Goal: Find specific page/section: Find specific page/section

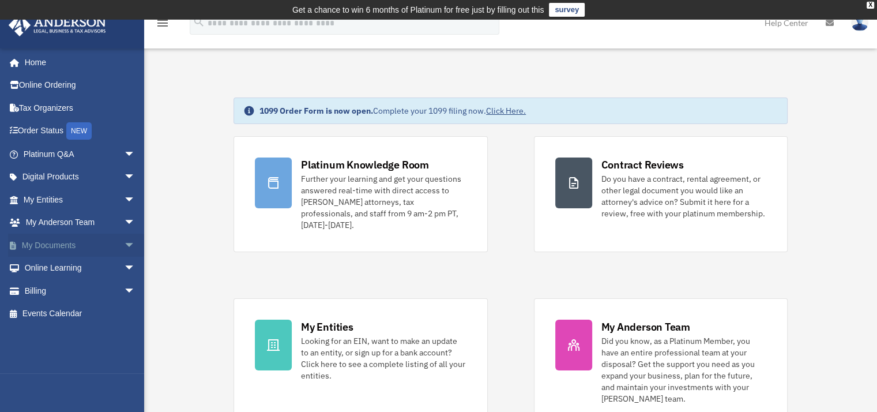
click at [58, 240] on link "My Documents arrow_drop_down" at bounding box center [80, 245] width 145 height 23
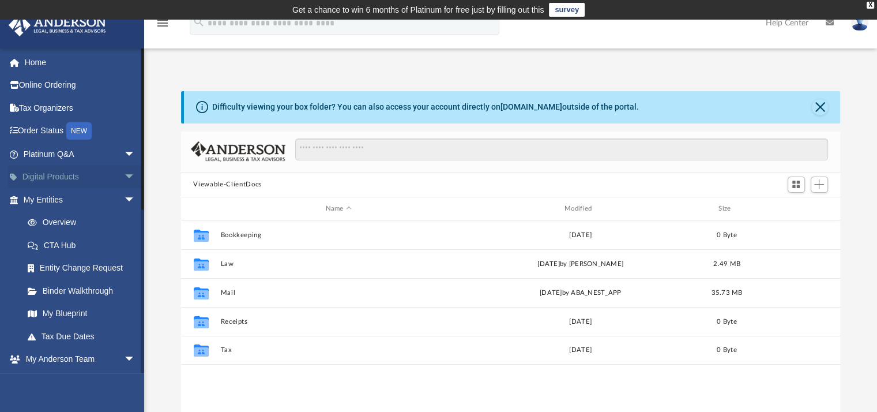
scroll to position [253, 651]
click at [124, 175] on span "arrow_drop_down" at bounding box center [135, 178] width 23 height 24
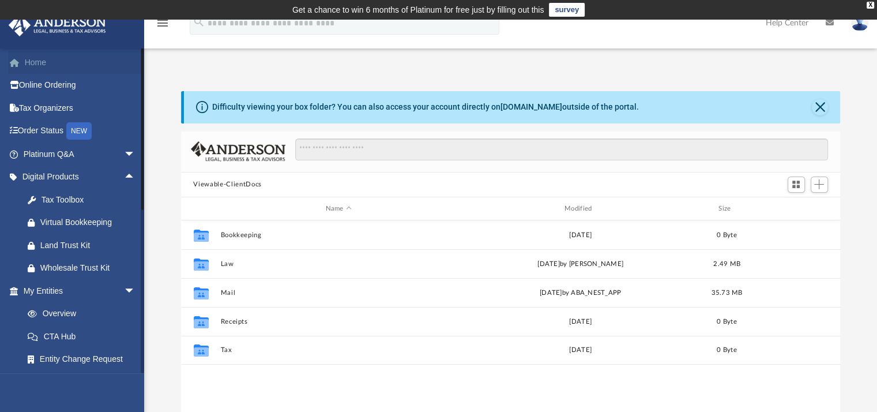
click at [32, 64] on link "Home" at bounding box center [80, 62] width 145 height 23
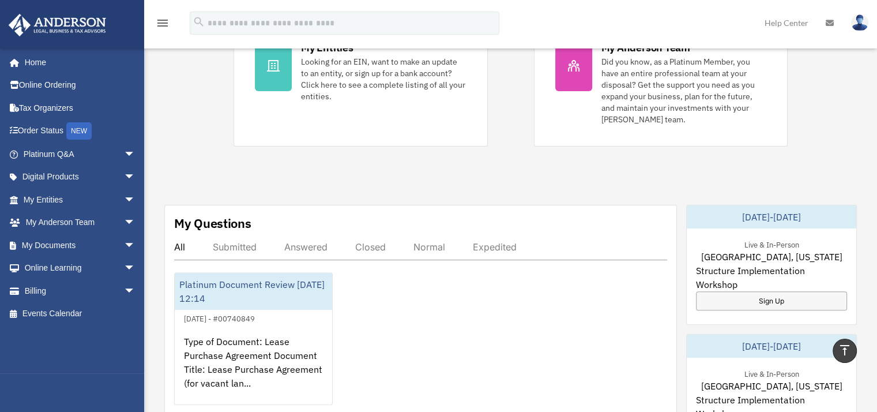
scroll to position [346, 0]
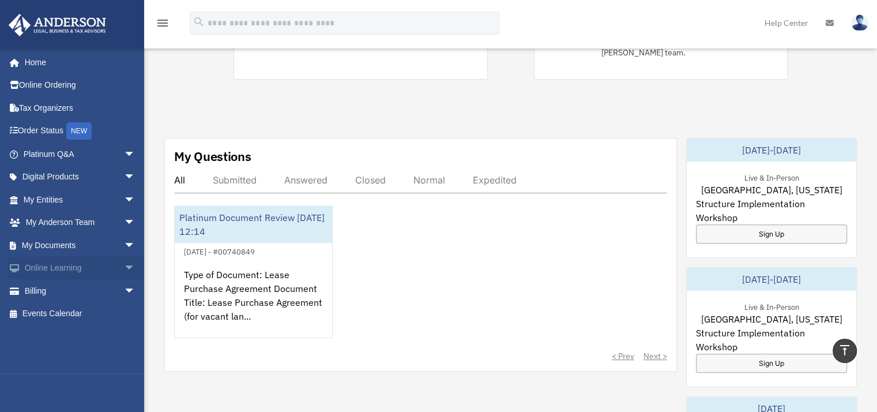
click at [124, 267] on span "arrow_drop_down" at bounding box center [135, 269] width 23 height 24
click at [62, 333] on link "Resources" at bounding box center [84, 336] width 137 height 23
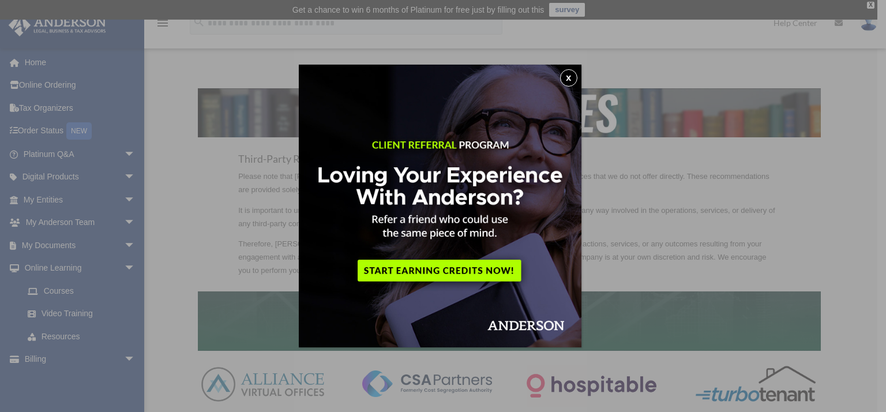
click at [574, 79] on button "x" at bounding box center [568, 77] width 17 height 17
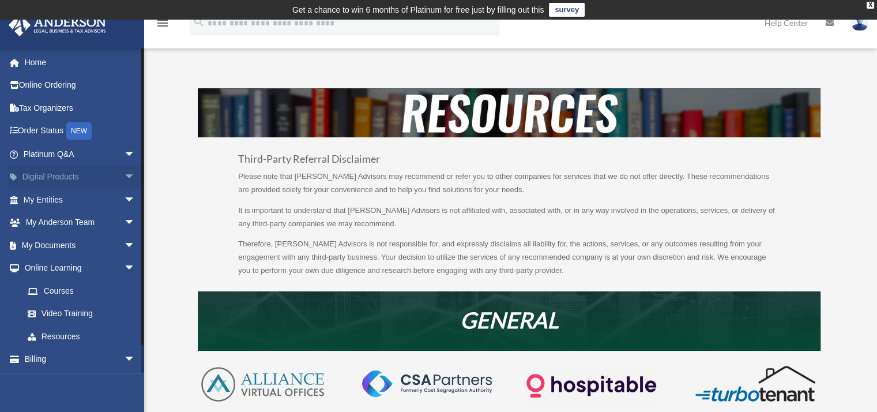
click at [124, 171] on span "arrow_drop_down" at bounding box center [135, 178] width 23 height 24
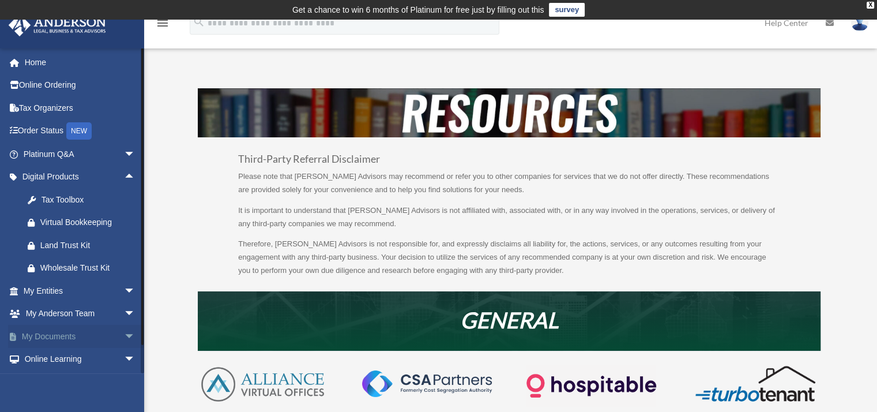
click at [124, 334] on span "arrow_drop_down" at bounding box center [135, 337] width 23 height 24
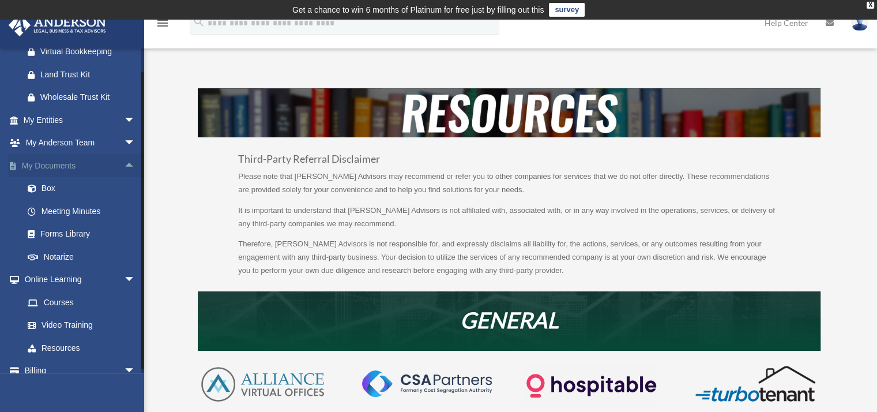
scroll to position [173, 0]
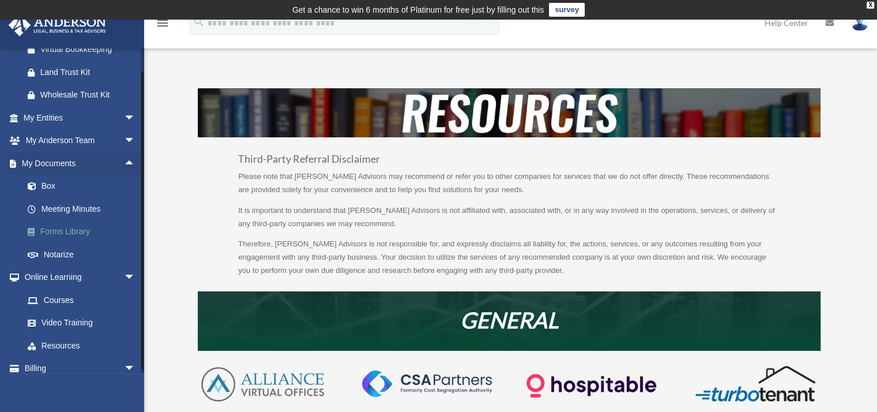
click at [82, 232] on link "Forms Library" at bounding box center [84, 231] width 137 height 23
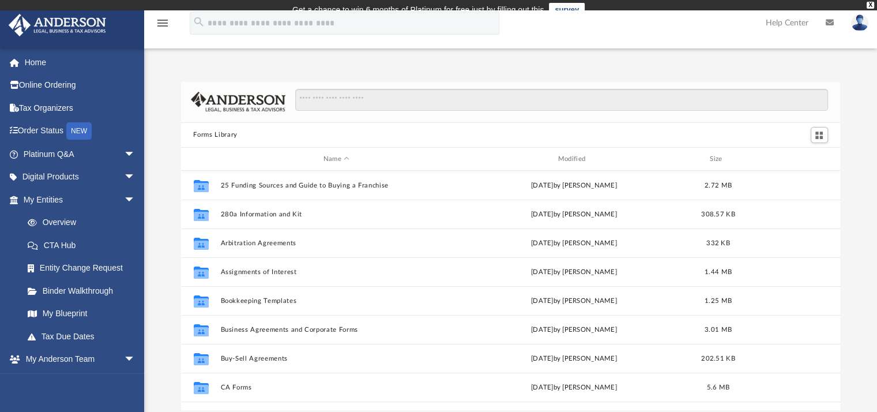
scroll to position [253, 651]
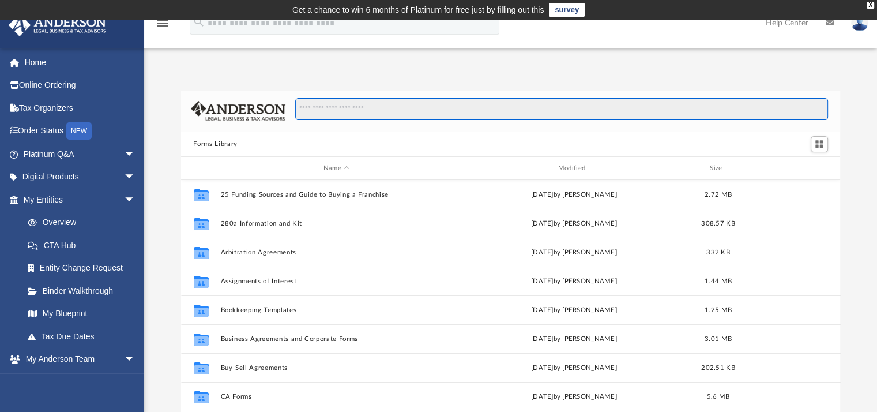
click at [358, 107] on input "Search files and folders" at bounding box center [561, 109] width 532 height 22
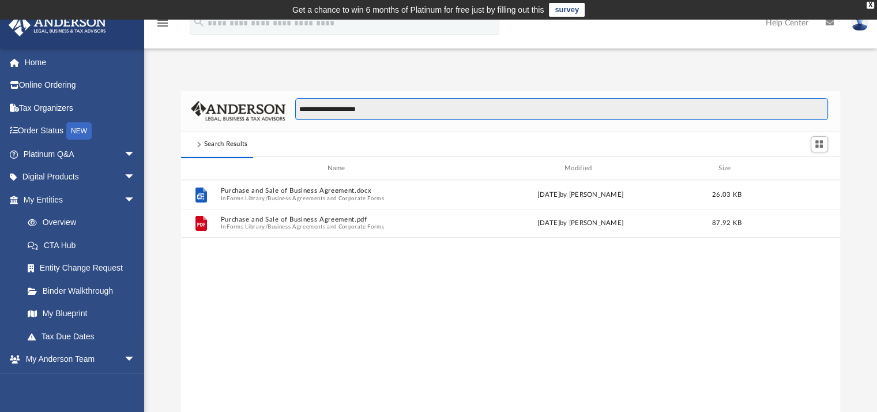
type input "**********"
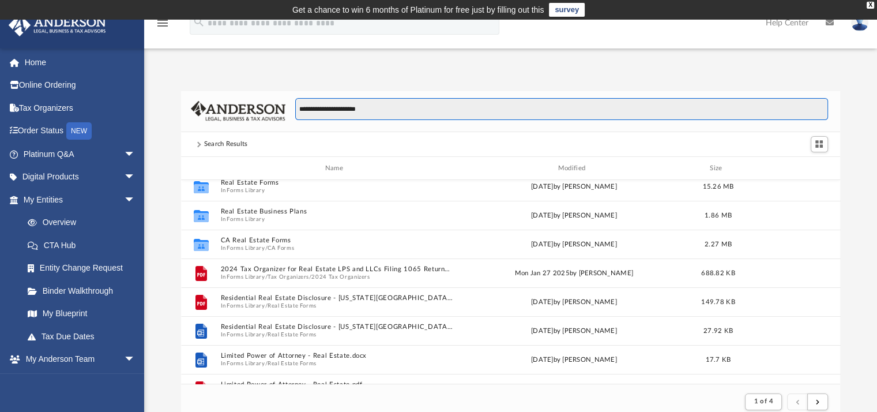
scroll to position [0, 0]
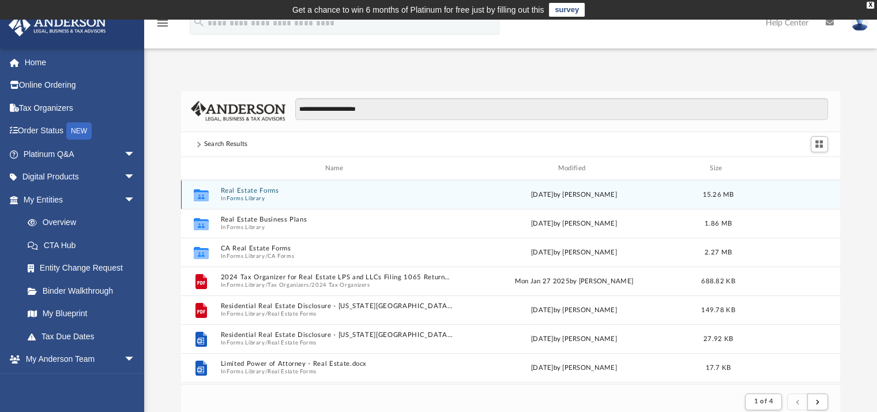
click at [281, 199] on span "In Forms Library" at bounding box center [336, 198] width 232 height 7
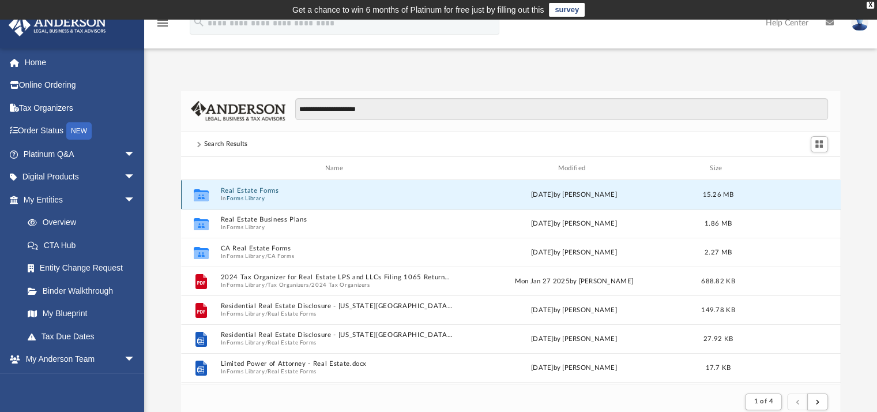
click at [242, 198] on button "Forms Library" at bounding box center [246, 198] width 38 height 7
